Goal: Information Seeking & Learning: Learn about a topic

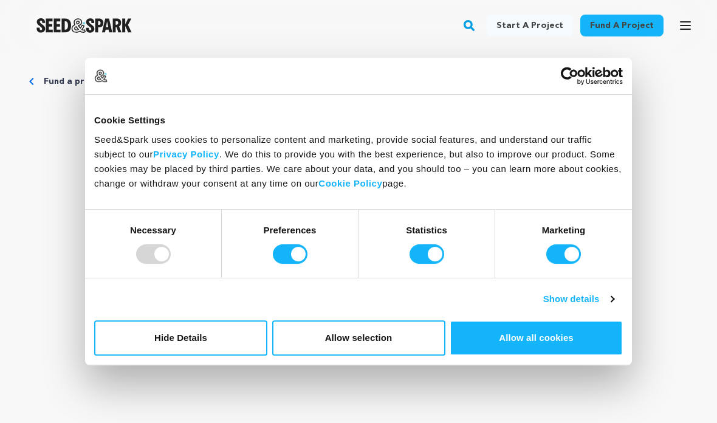
click at [507, 343] on button "Allow all cookies" at bounding box center [535, 337] width 173 height 35
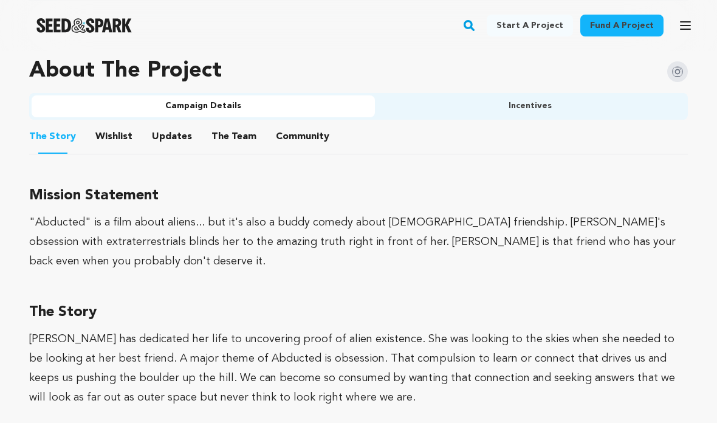
scroll to position [736, 0]
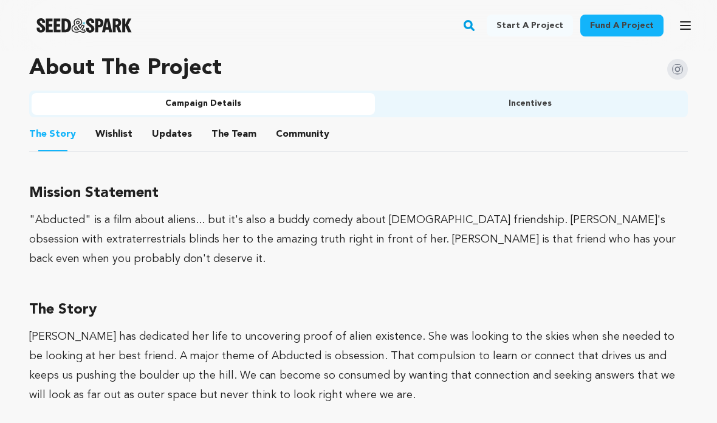
click at [112, 130] on button "Wishlist" at bounding box center [114, 136] width 29 height 29
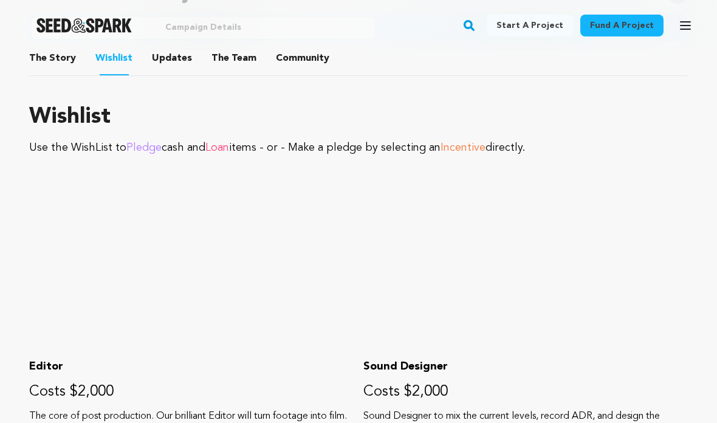
scroll to position [811, 0]
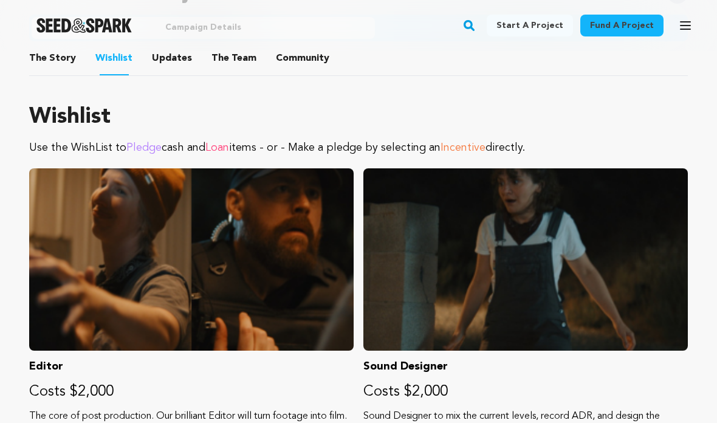
click at [168, 57] on button "Updates" at bounding box center [171, 60] width 29 height 29
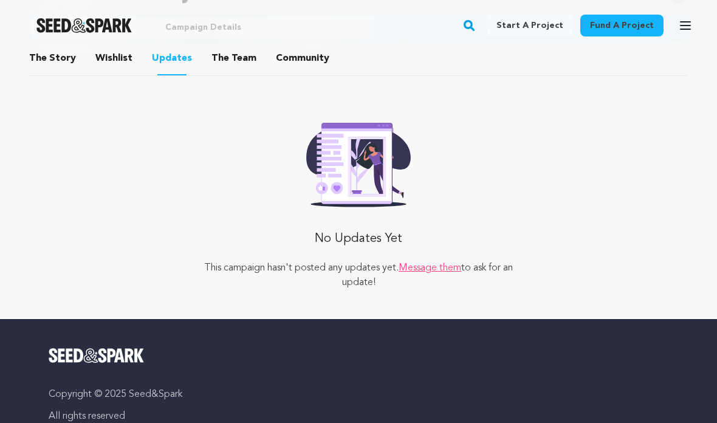
click at [242, 50] on div "Fund a project Start a project Search Login Sign up Start a project" at bounding box center [358, 25] width 717 height 51
click at [223, 66] on button "The Team" at bounding box center [233, 60] width 29 height 29
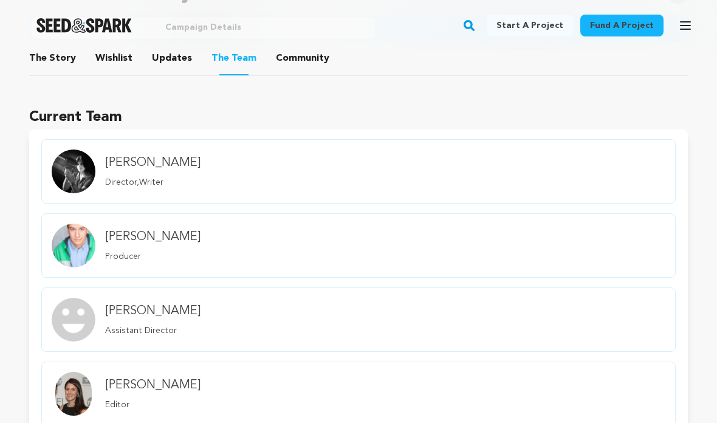
click at [288, 63] on button "Community" at bounding box center [302, 60] width 29 height 29
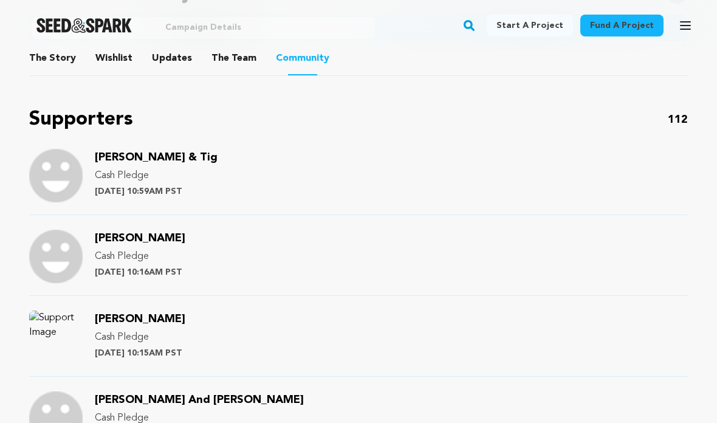
click at [56, 55] on button "The Story" at bounding box center [52, 60] width 29 height 29
